Goal: Task Accomplishment & Management: Complete application form

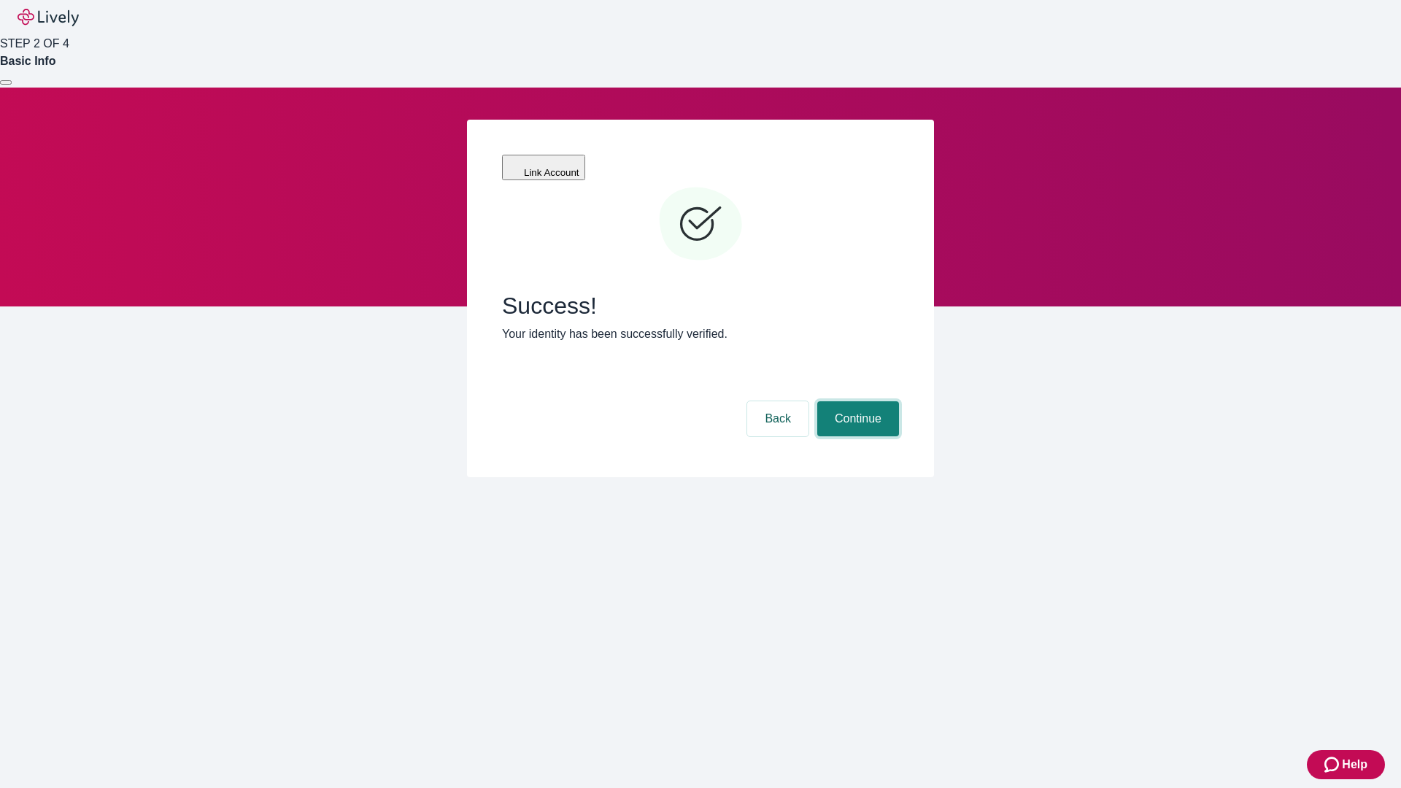
click at [856, 401] on button "Continue" at bounding box center [858, 418] width 82 height 35
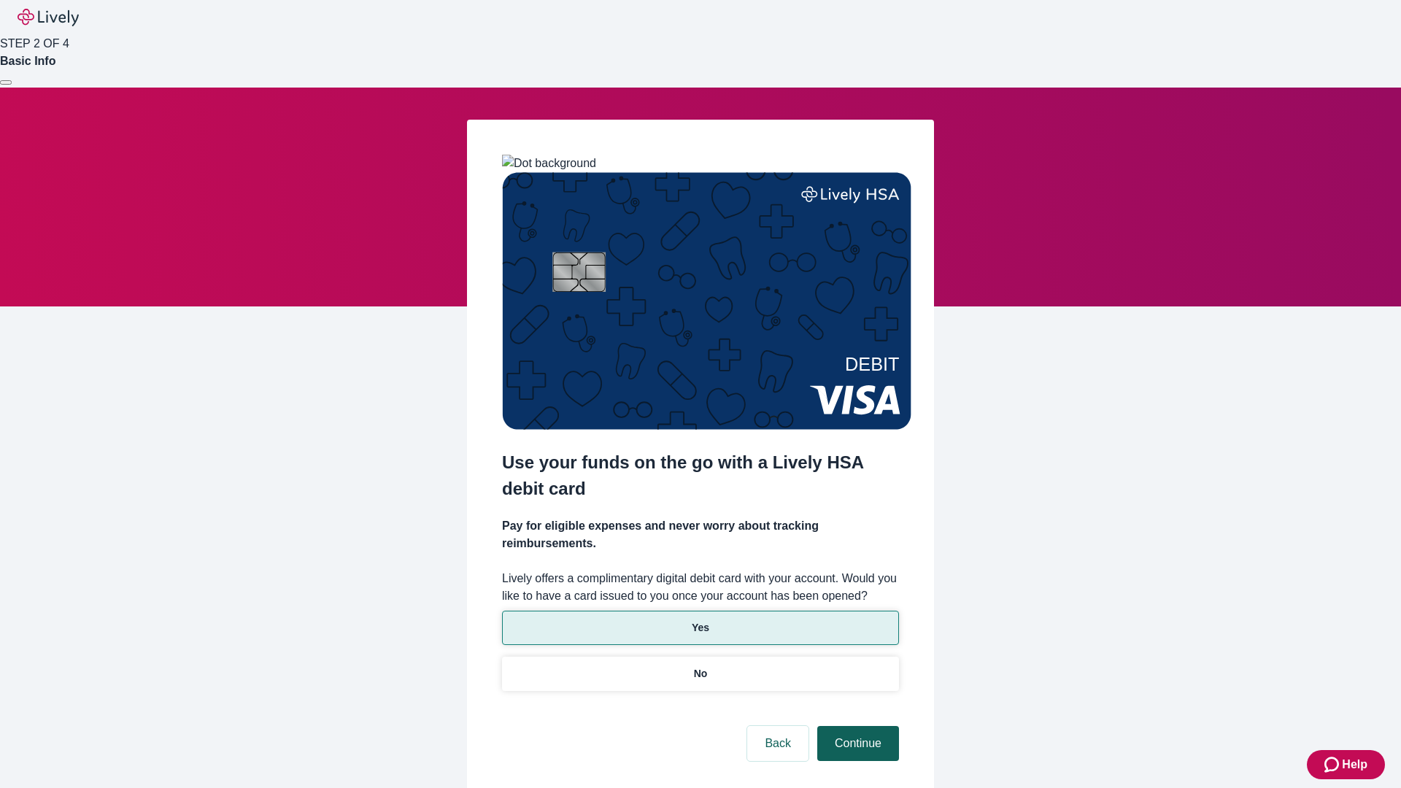
click at [700, 666] on p "No" at bounding box center [701, 673] width 14 height 15
click at [856, 726] on button "Continue" at bounding box center [858, 743] width 82 height 35
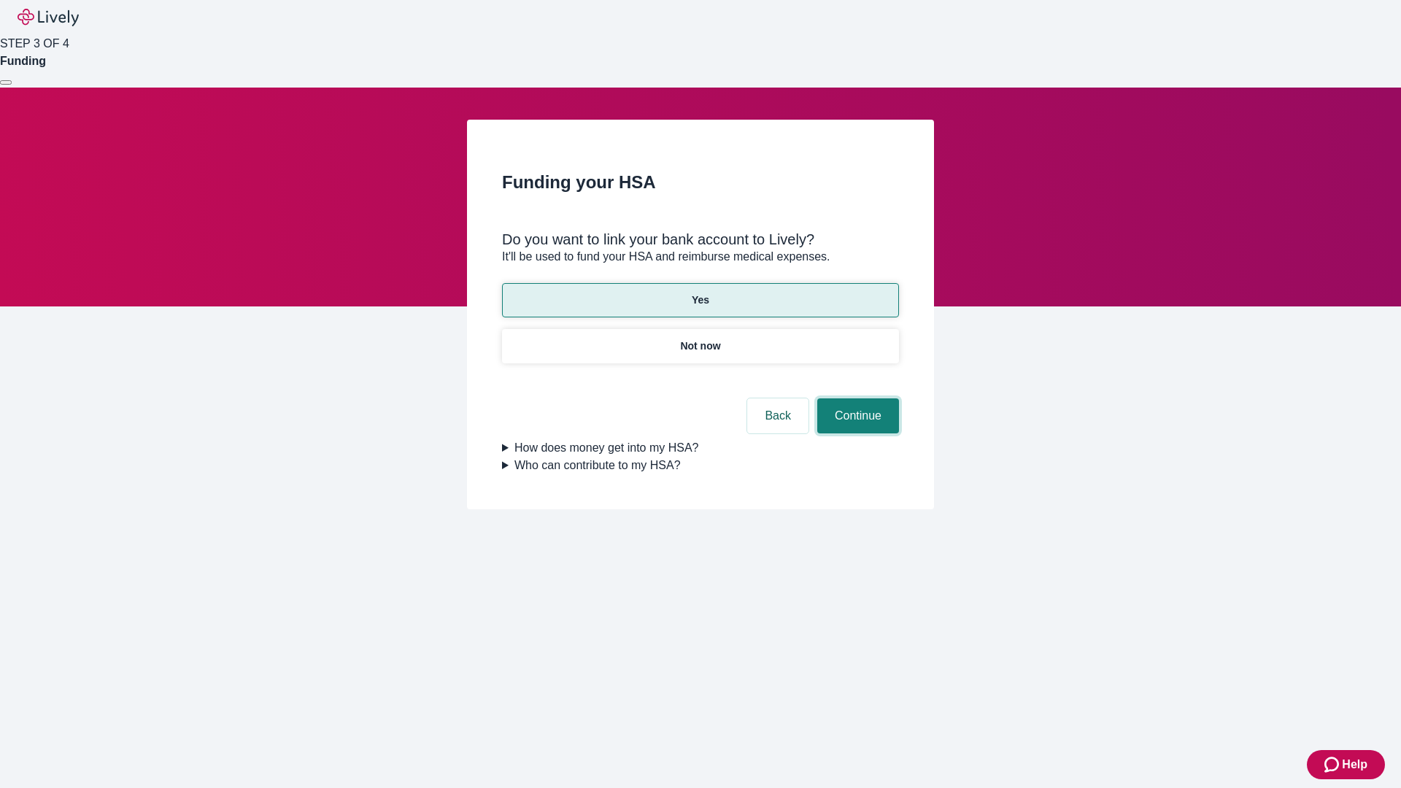
click at [856, 398] on button "Continue" at bounding box center [858, 415] width 82 height 35
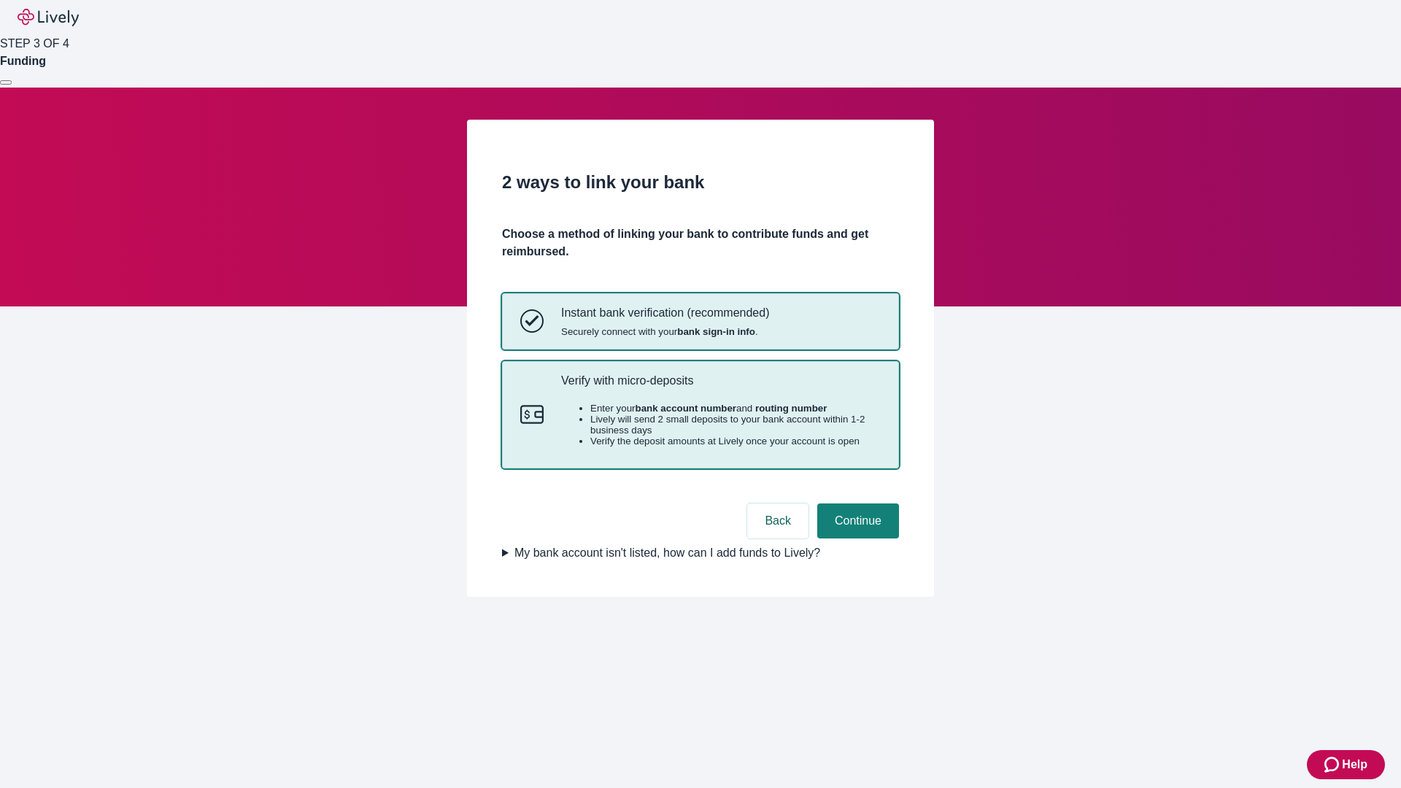
click at [720, 388] on p "Verify with micro-deposits" at bounding box center [721, 381] width 320 height 14
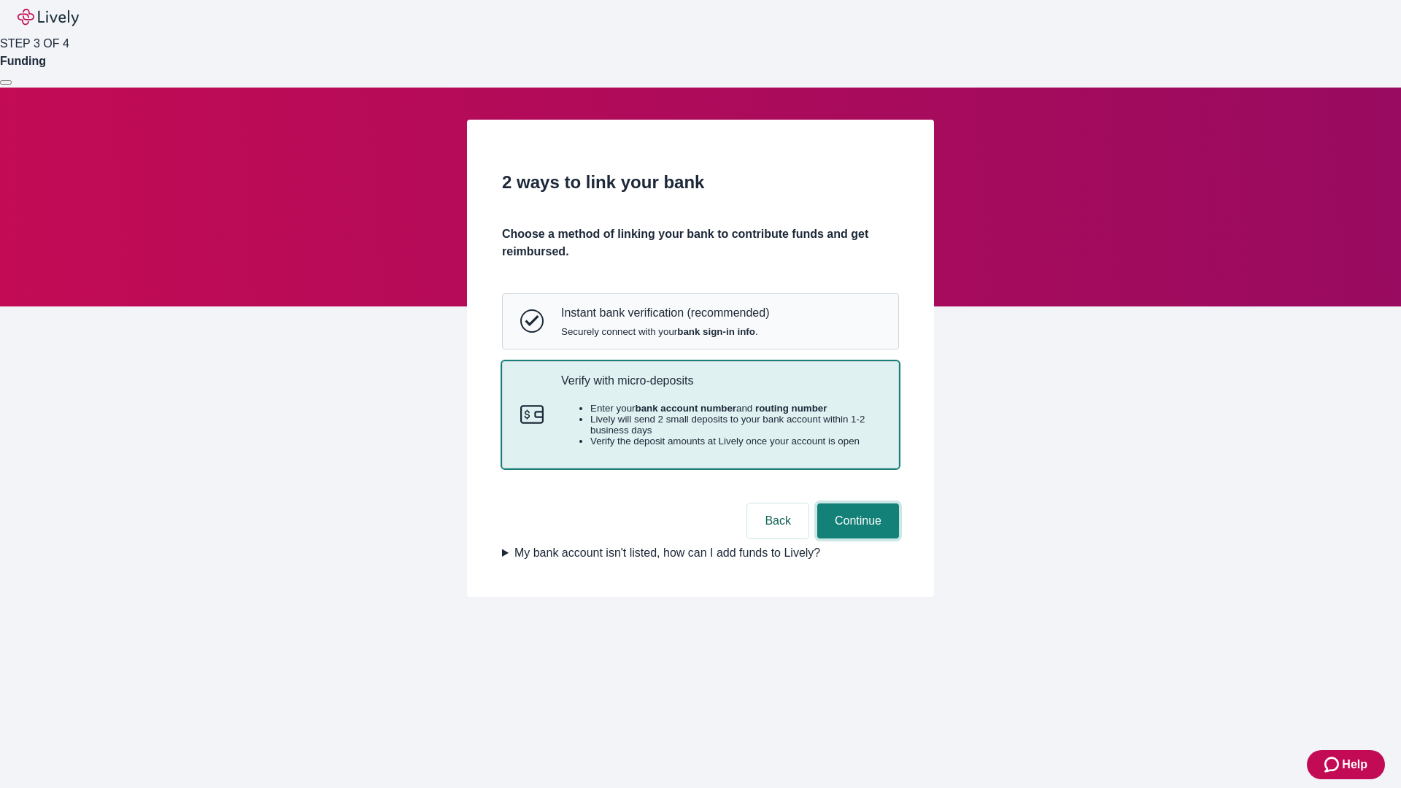
click at [856, 539] on button "Continue" at bounding box center [858, 521] width 82 height 35
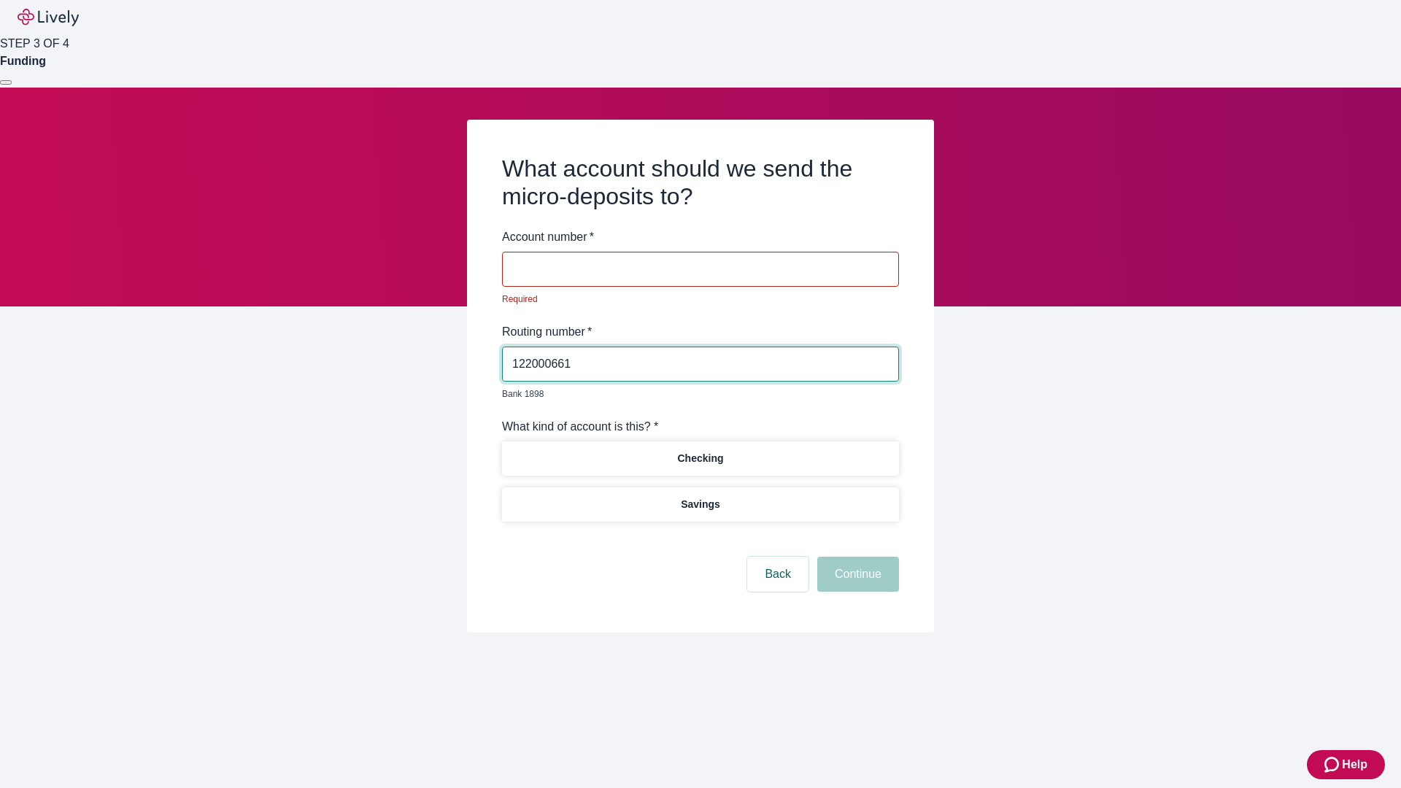
type input "122000661"
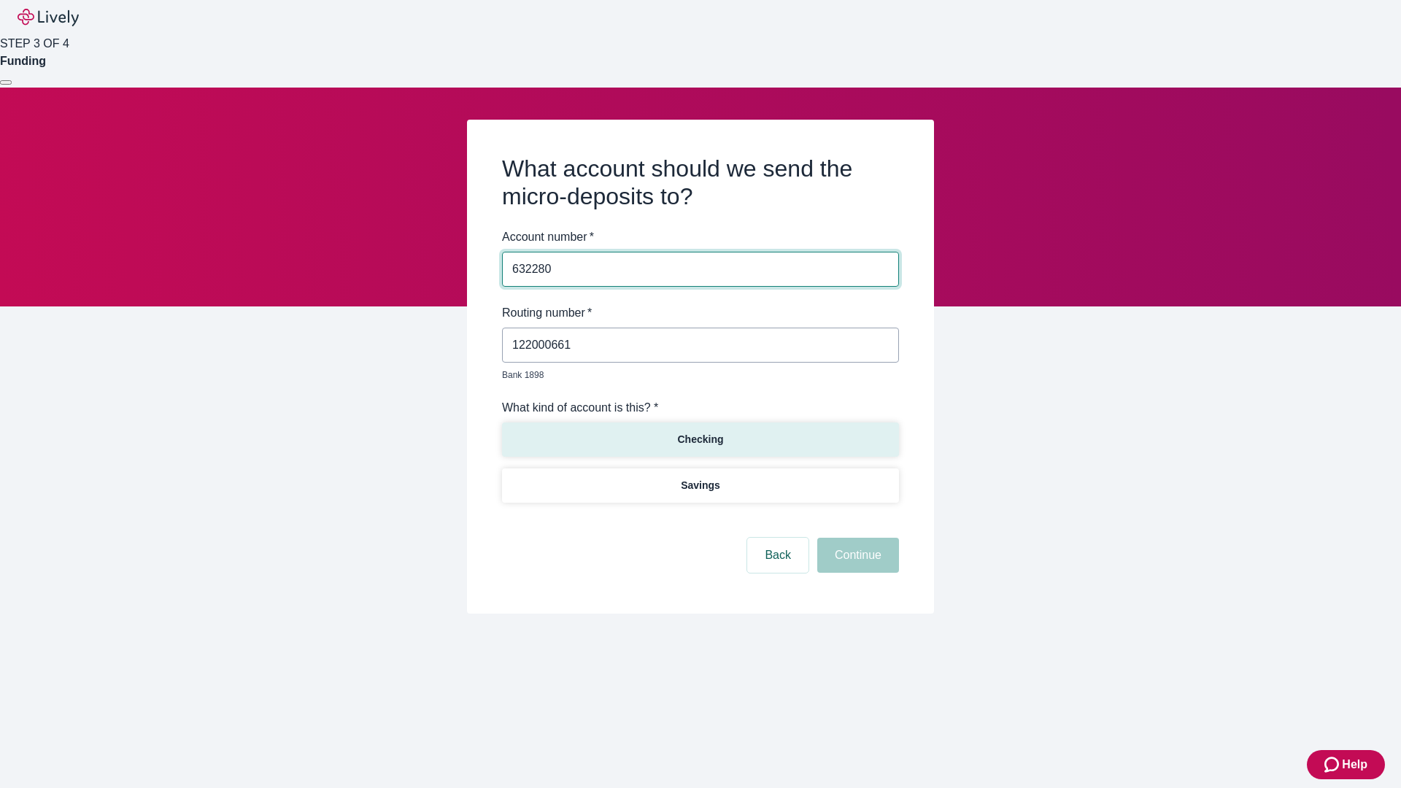
type input "632280"
click at [700, 432] on p "Checking" at bounding box center [700, 439] width 46 height 15
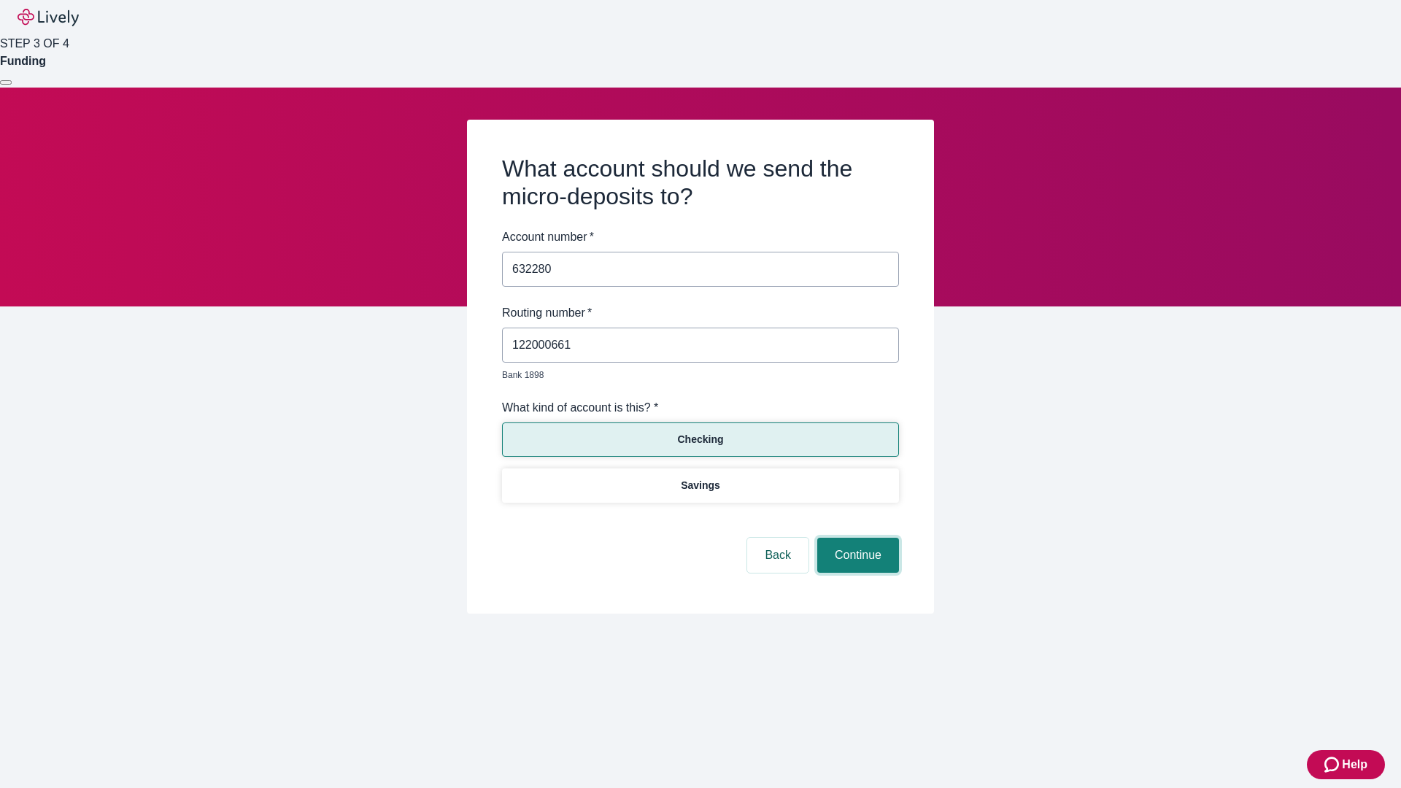
click at [856, 539] on button "Continue" at bounding box center [858, 555] width 82 height 35
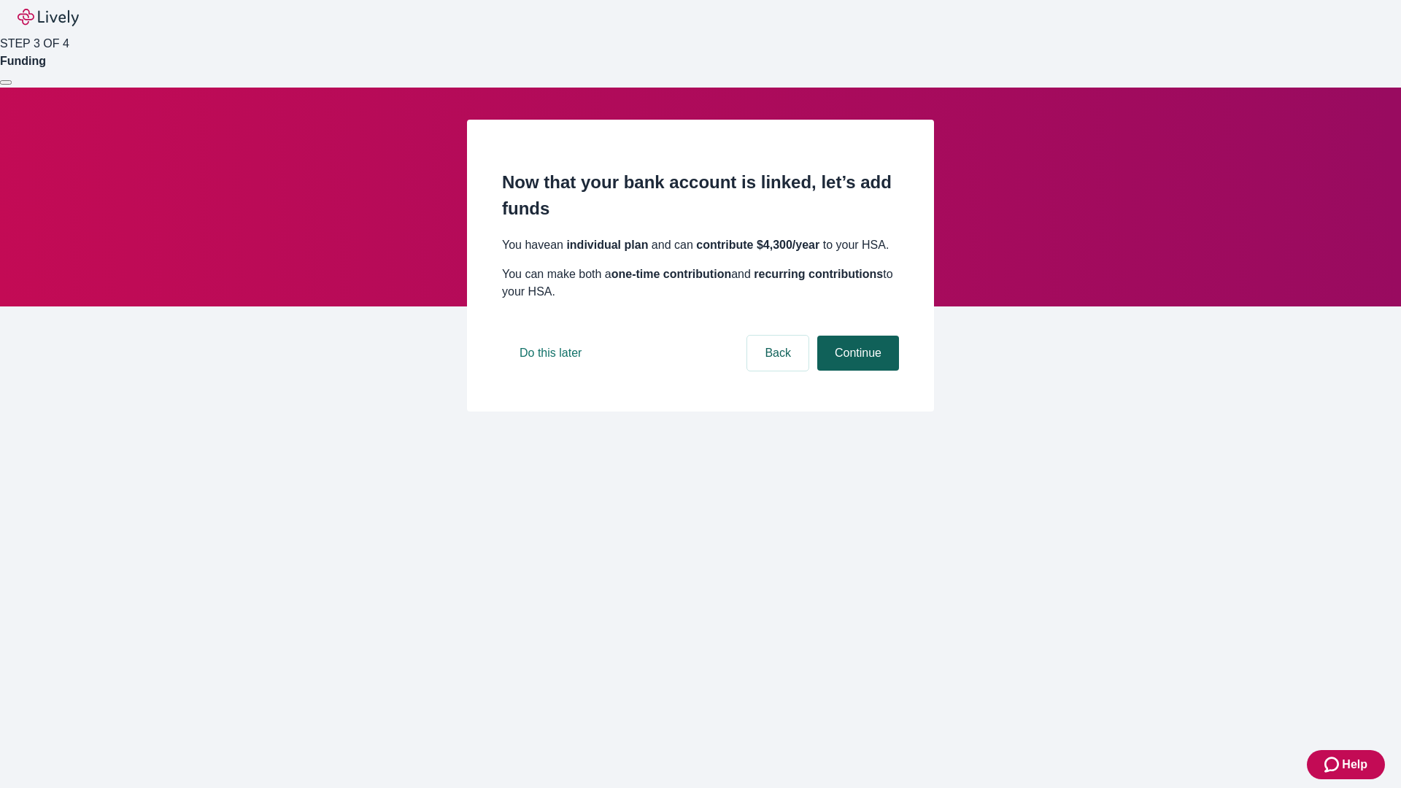
click at [856, 371] on button "Continue" at bounding box center [858, 353] width 82 height 35
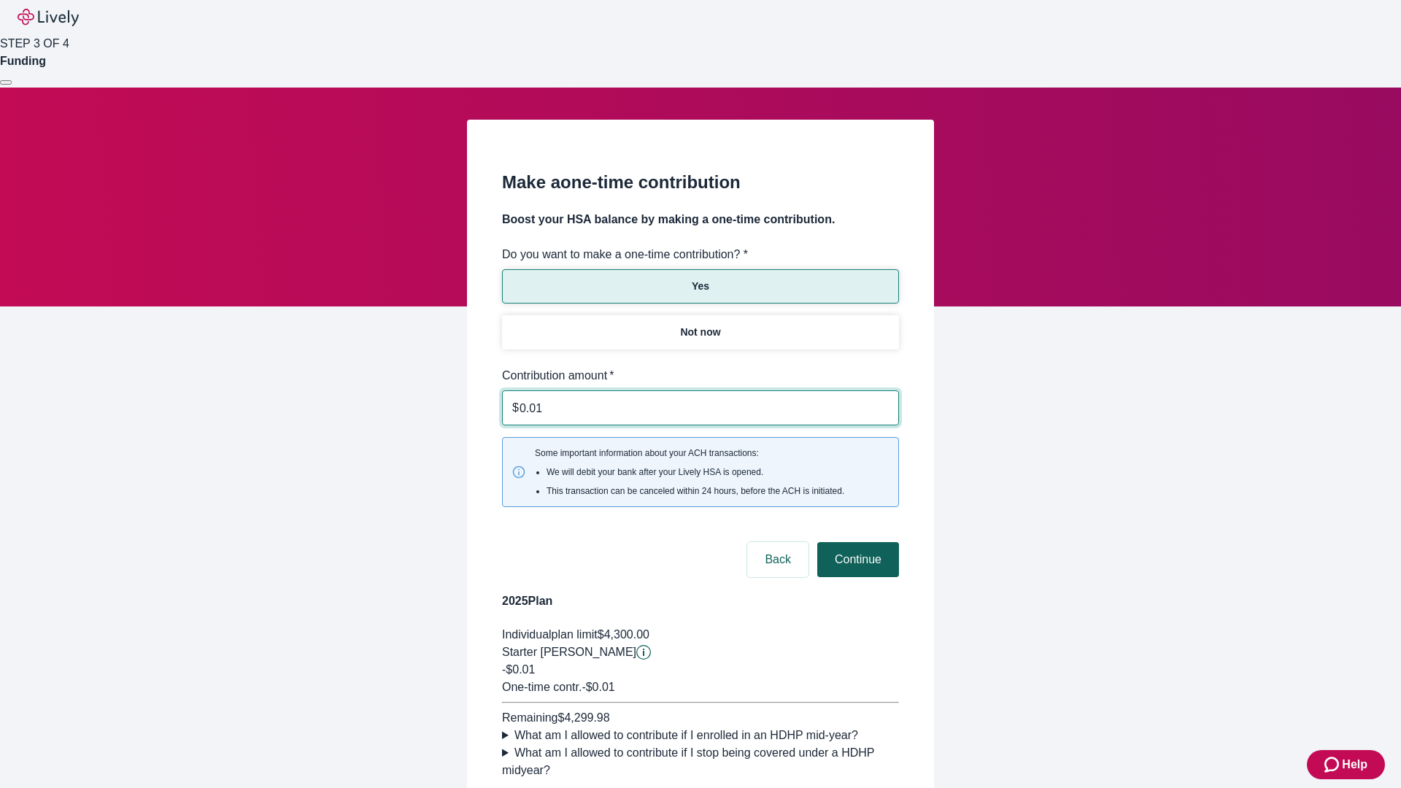
type input "0.01"
click at [856, 542] on button "Continue" at bounding box center [858, 559] width 82 height 35
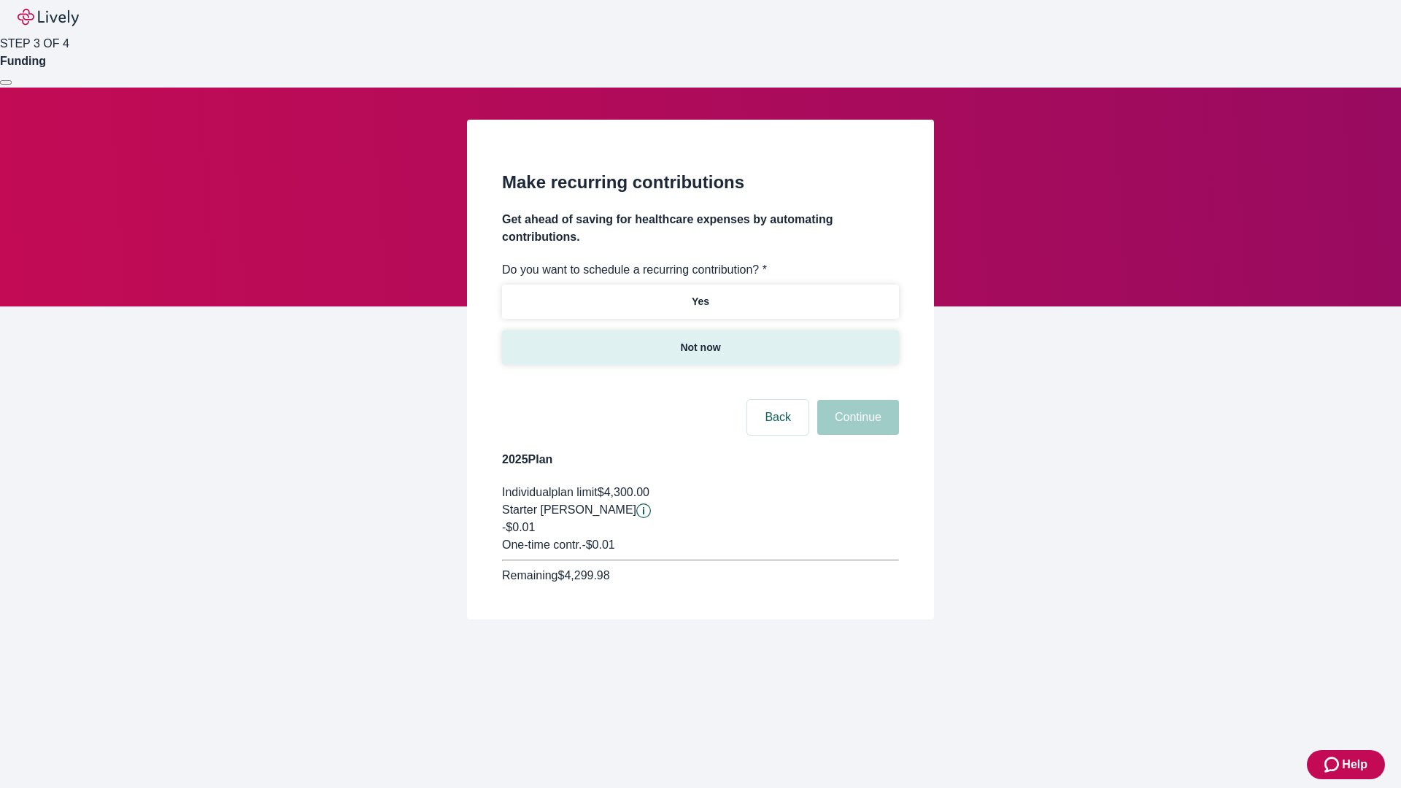
click at [700, 340] on p "Not now" at bounding box center [700, 347] width 40 height 15
click at [856, 400] on button "Continue" at bounding box center [858, 417] width 82 height 35
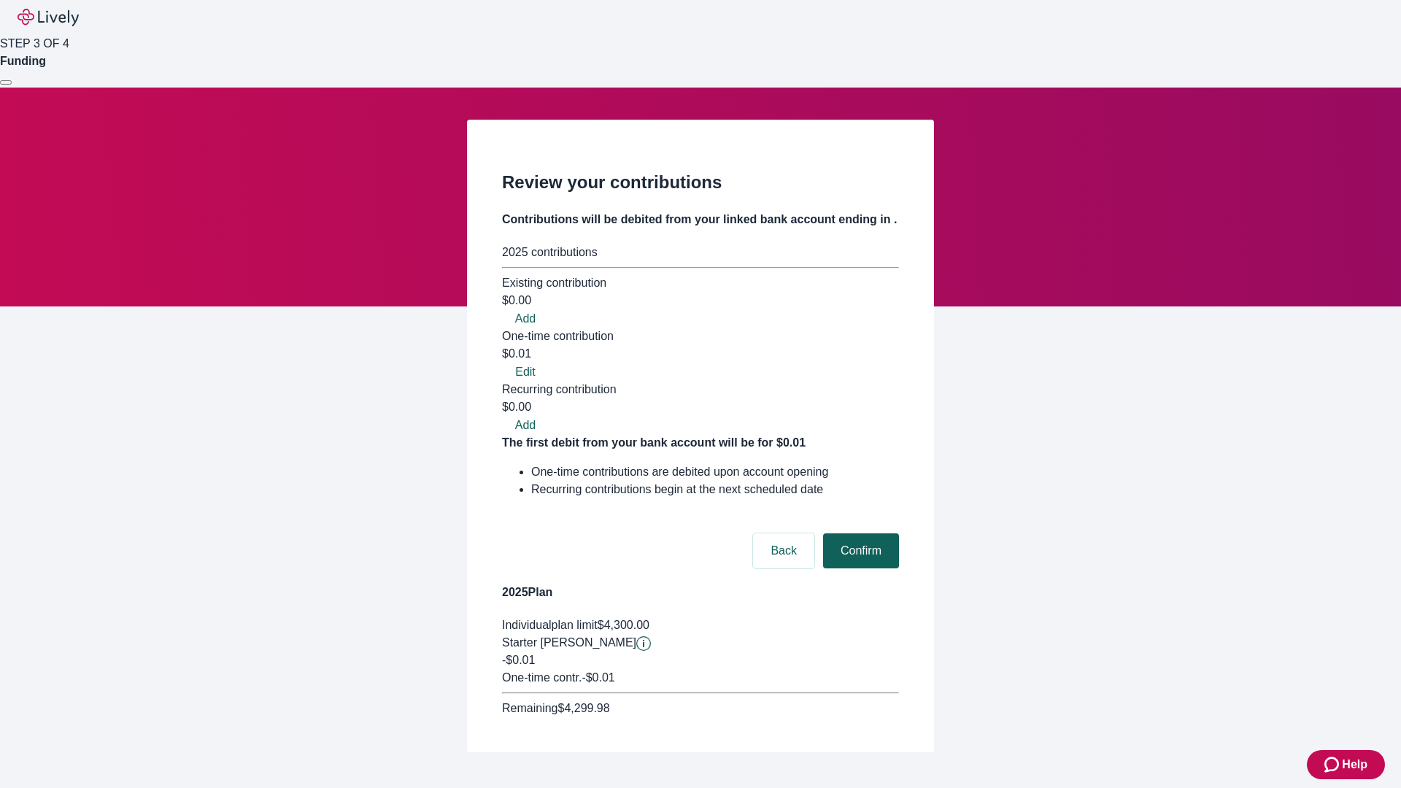
click at [859, 534] on button "Confirm" at bounding box center [861, 551] width 76 height 35
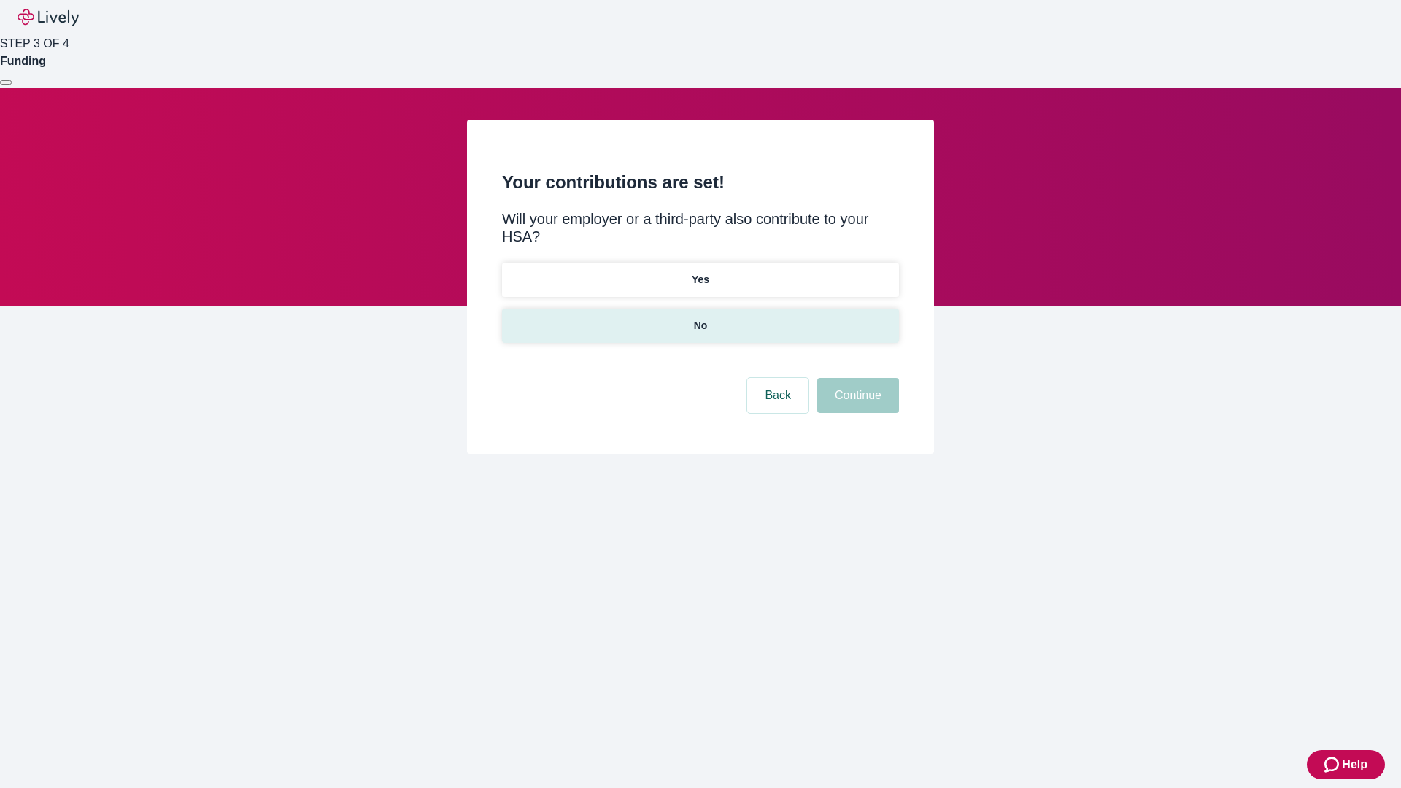
click at [700, 318] on p "No" at bounding box center [701, 325] width 14 height 15
click at [856, 378] on button "Continue" at bounding box center [858, 395] width 82 height 35
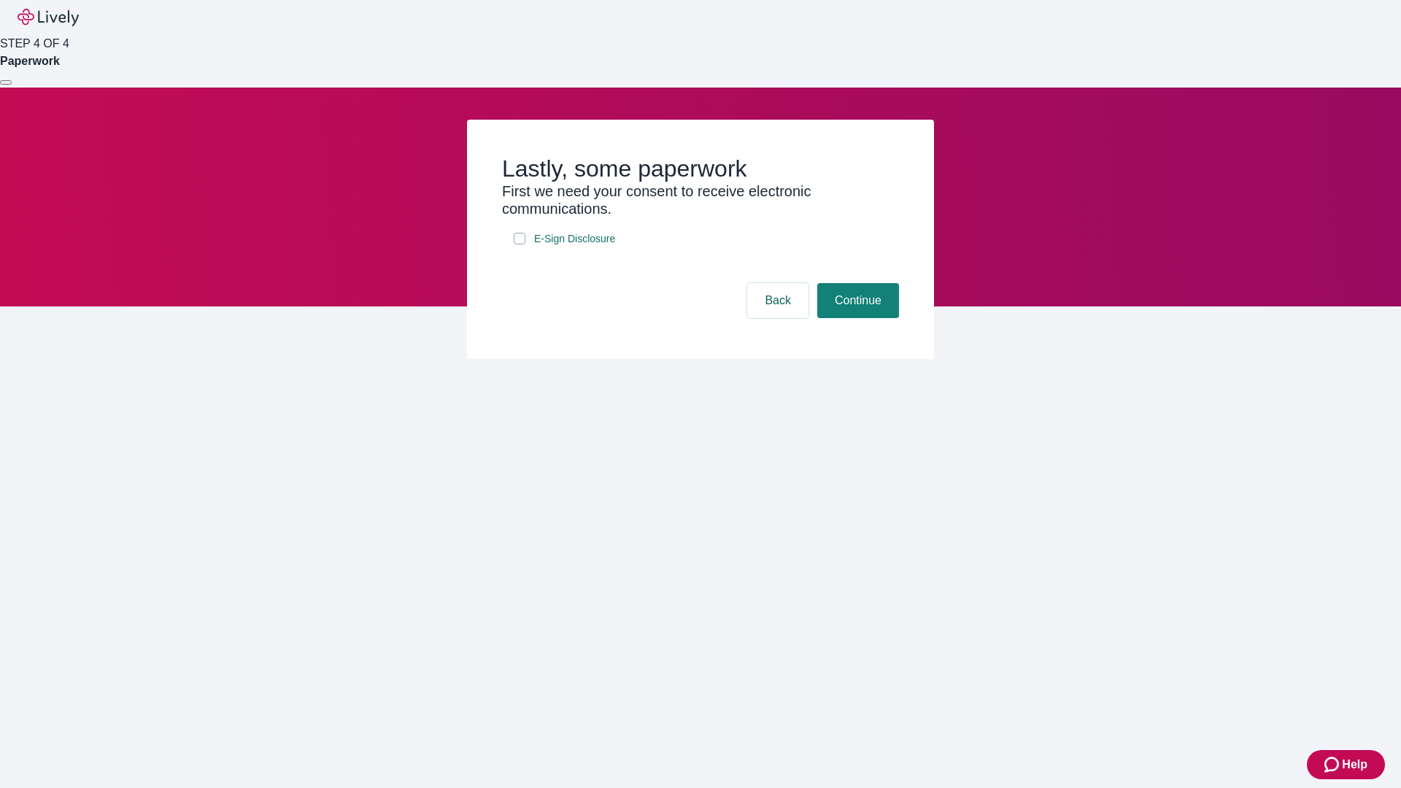
click at [520, 244] on input "E-Sign Disclosure" at bounding box center [520, 239] width 12 height 12
checkbox input "true"
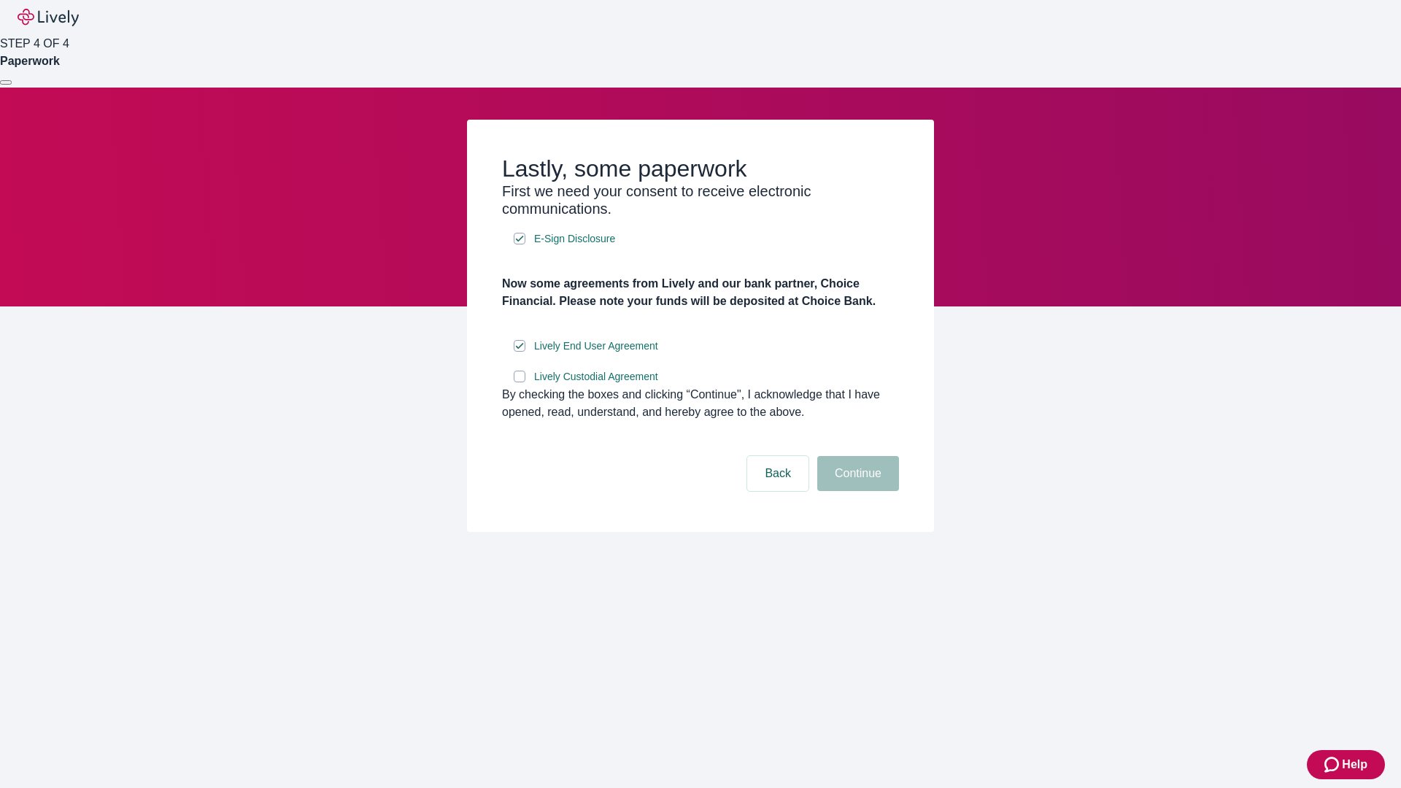
click at [520, 382] on input "Lively Custodial Agreement" at bounding box center [520, 377] width 12 height 12
checkbox input "true"
click at [856, 491] on button "Continue" at bounding box center [858, 473] width 82 height 35
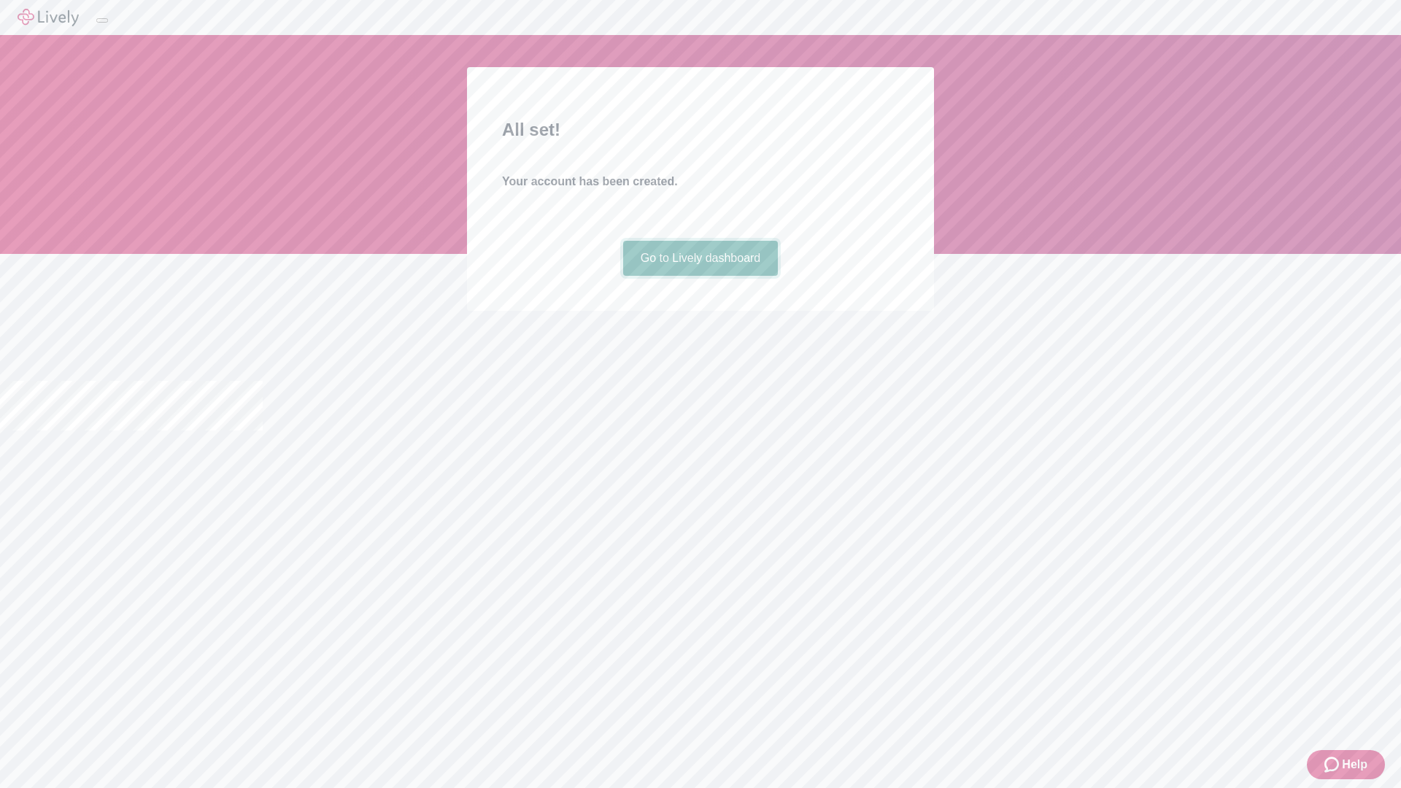
click at [700, 276] on link "Go to Lively dashboard" at bounding box center [700, 258] width 155 height 35
